Goal: Register for event/course

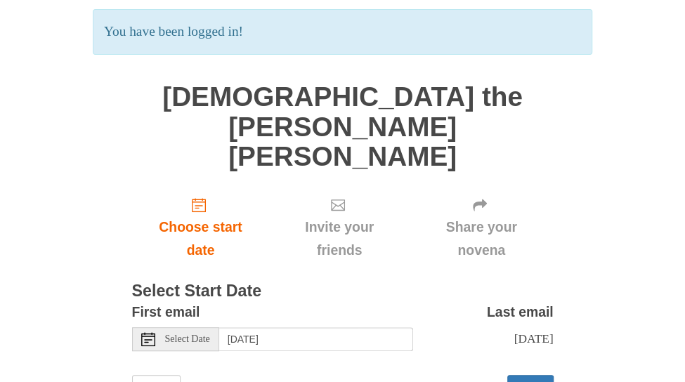
scroll to position [103, 0]
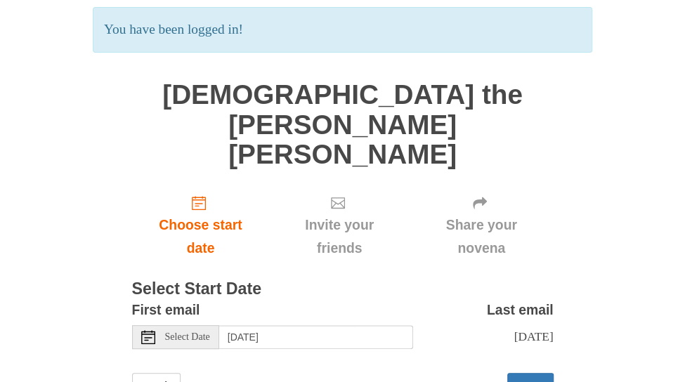
click at [190, 332] on span "Select Date" at bounding box center [187, 337] width 45 height 10
click at [534, 373] on button "Next" at bounding box center [530, 387] width 46 height 29
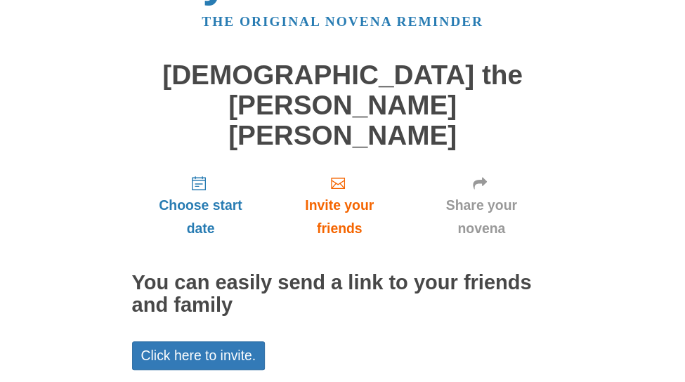
scroll to position [70, 0]
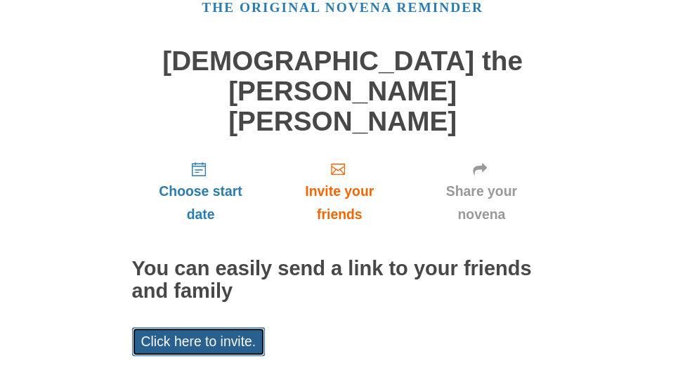
click at [237, 327] on link "Click here to invite." at bounding box center [198, 341] width 133 height 29
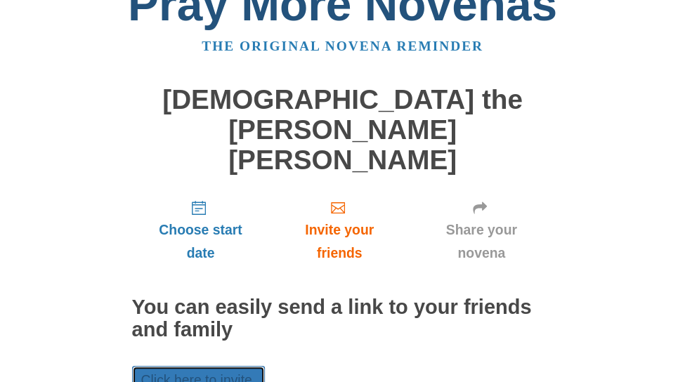
scroll to position [0, 0]
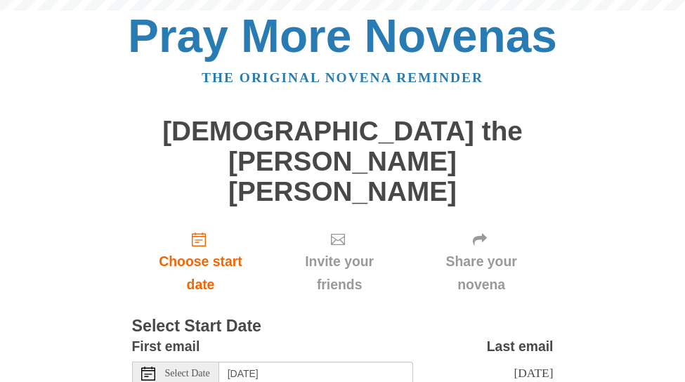
scroll to position [37, 0]
